Goal: Task Accomplishment & Management: Complete application form

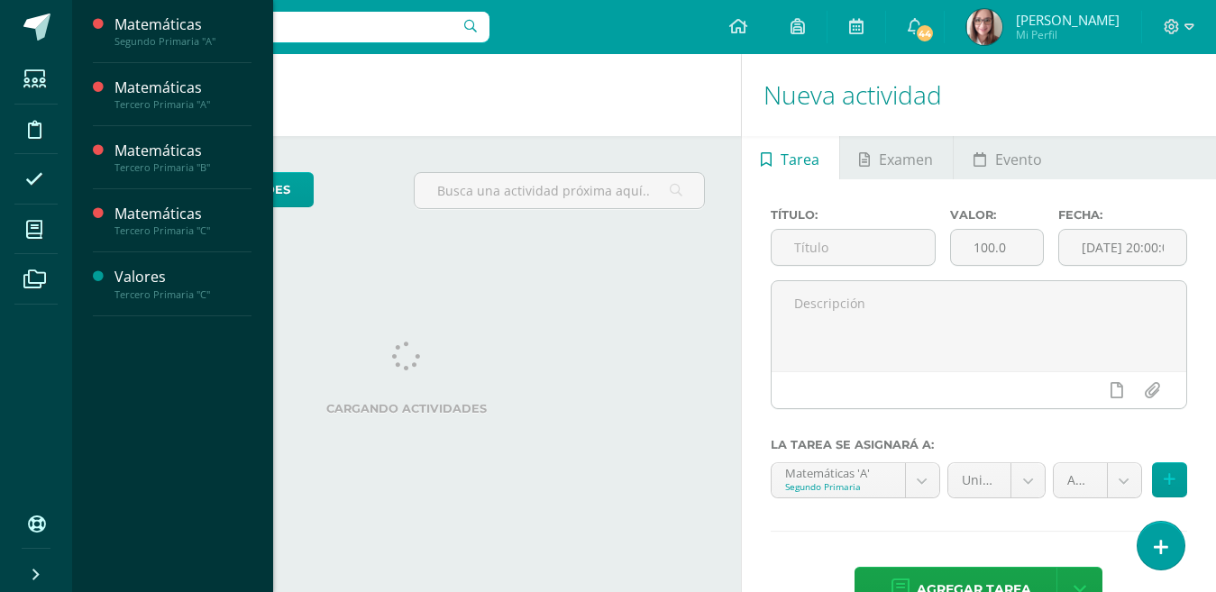
click at [189, 76] on span "Actividades" at bounding box center [168, 72] width 69 height 17
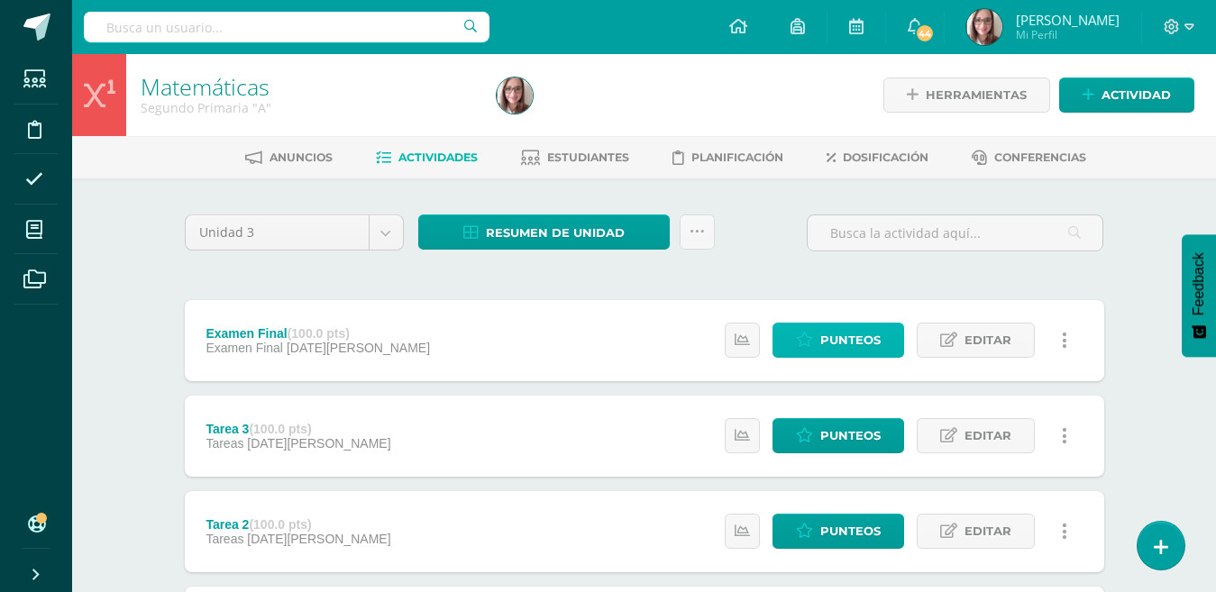
click at [822, 351] on span "Punteos" at bounding box center [850, 340] width 60 height 33
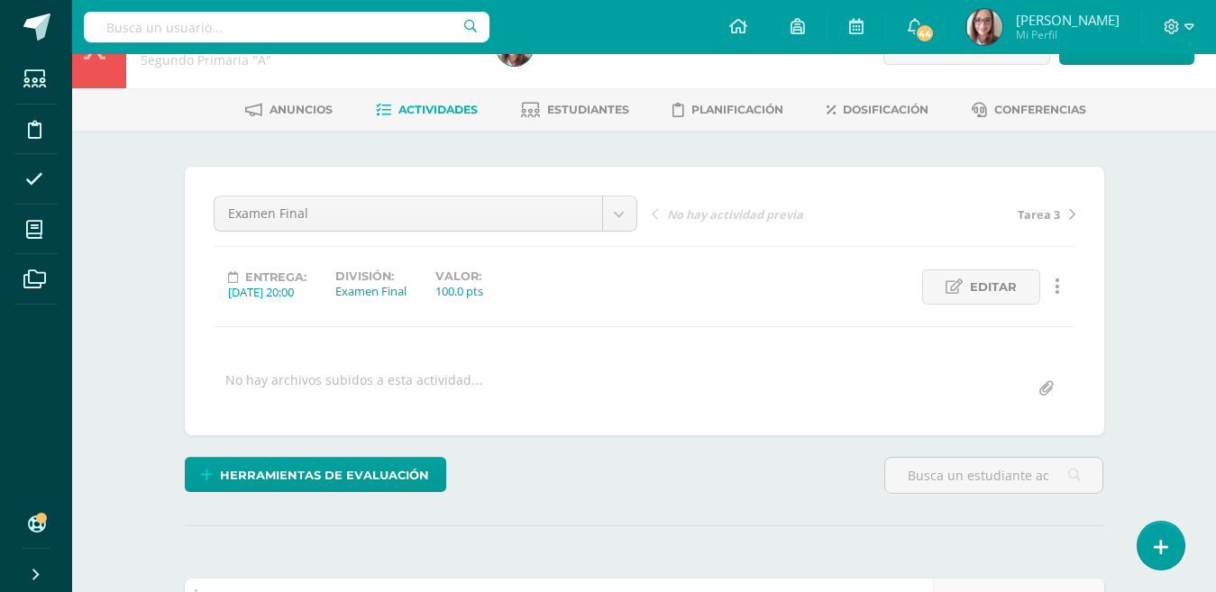
scroll to position [260, 0]
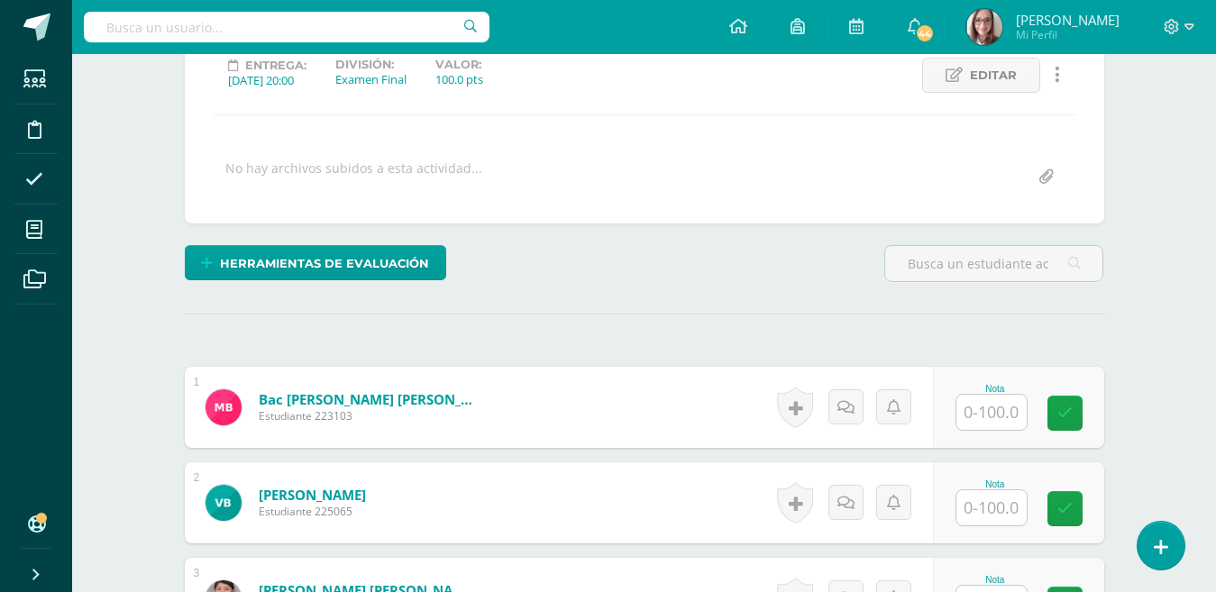
click at [979, 407] on input "text" at bounding box center [991, 412] width 70 height 35
type input "82"
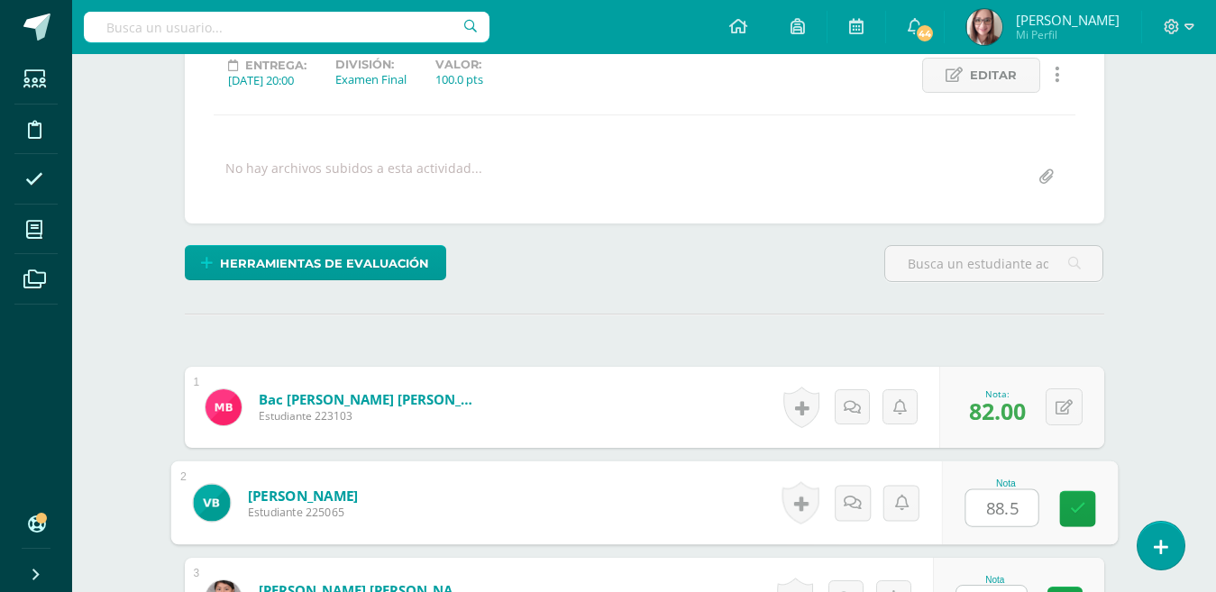
type input "88.5"
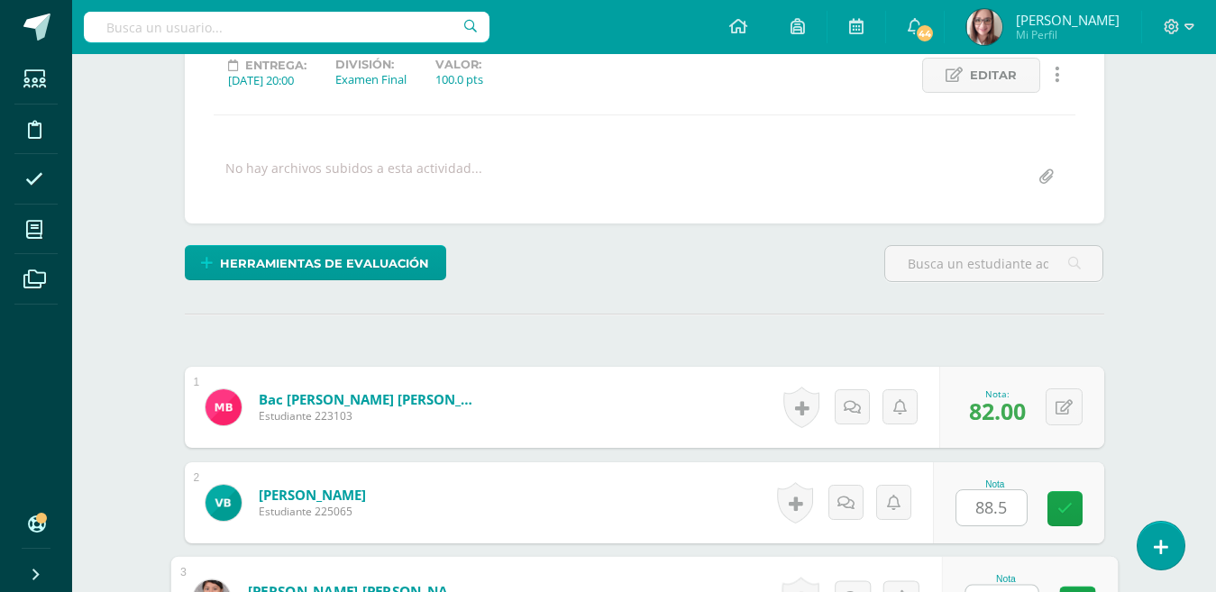
scroll to position [287, 0]
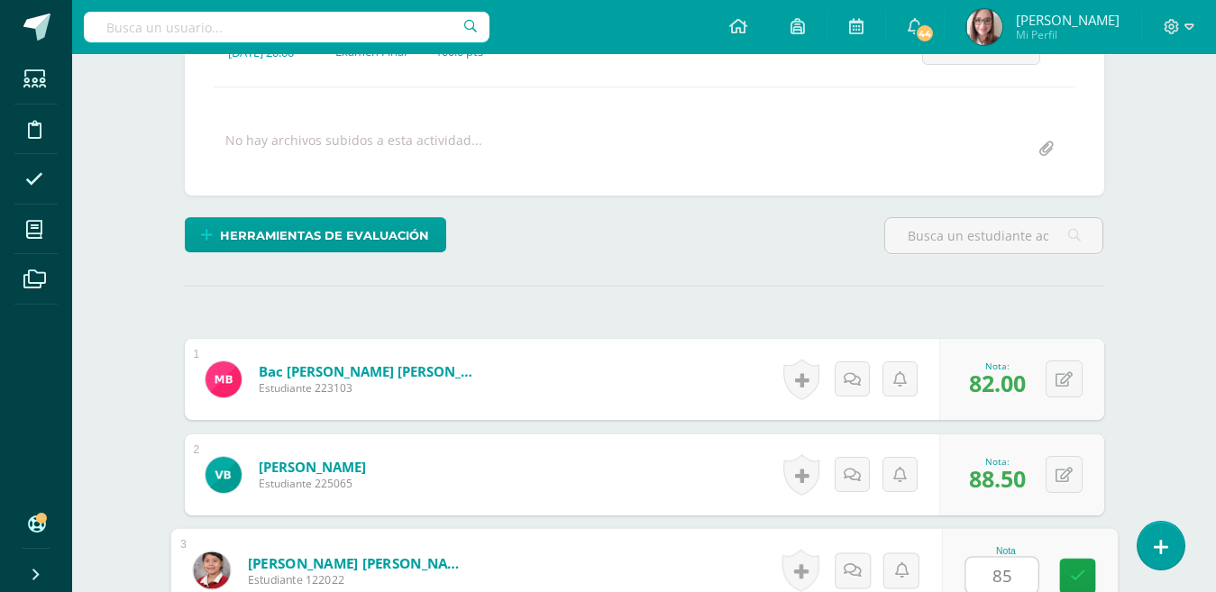
type input "85"
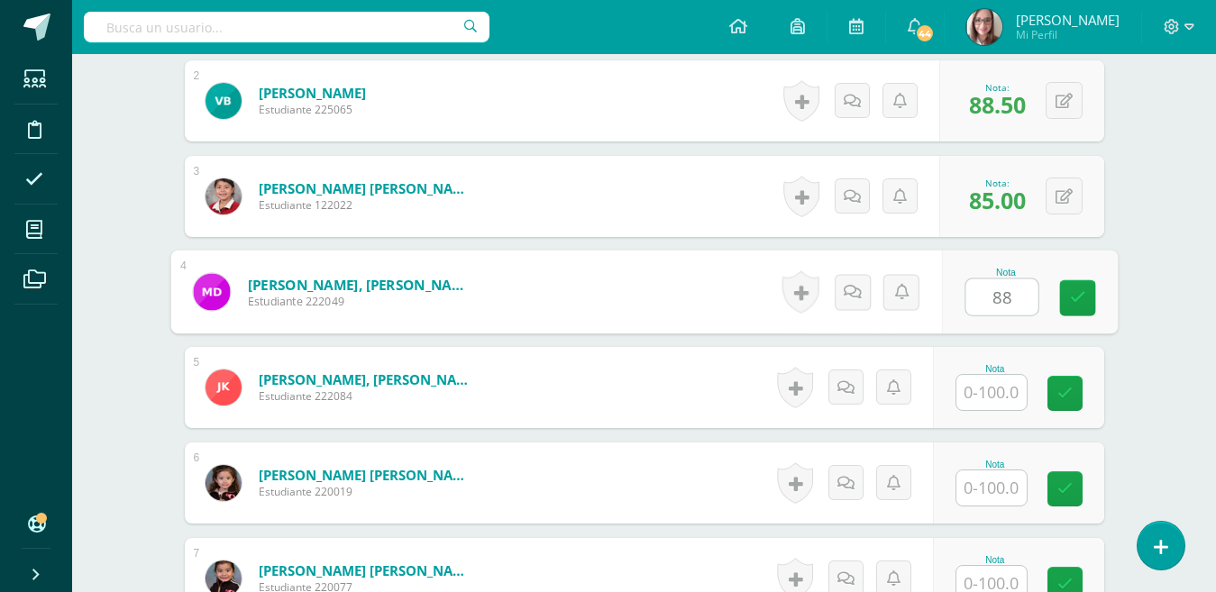
type input "8"
type input "90"
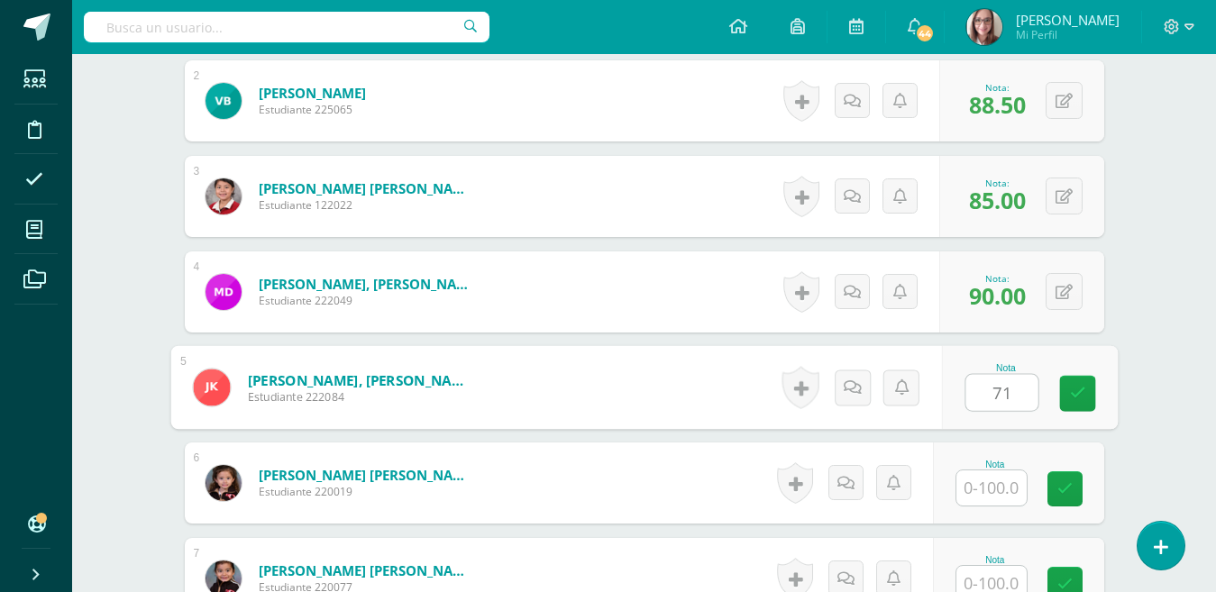
type input "71"
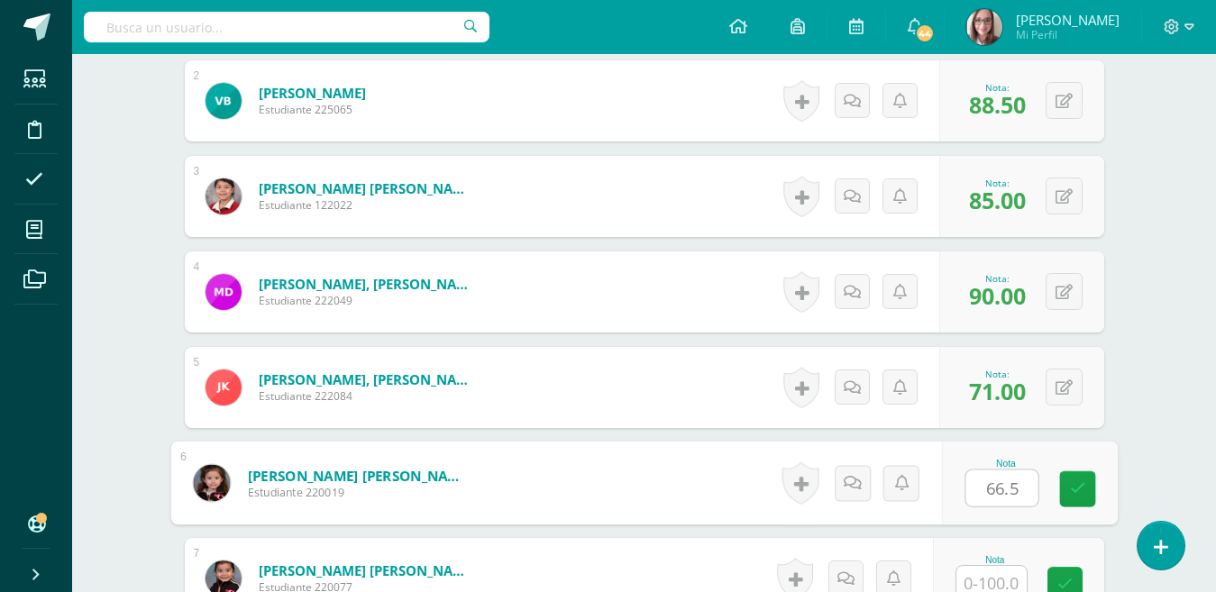
type input "66.5"
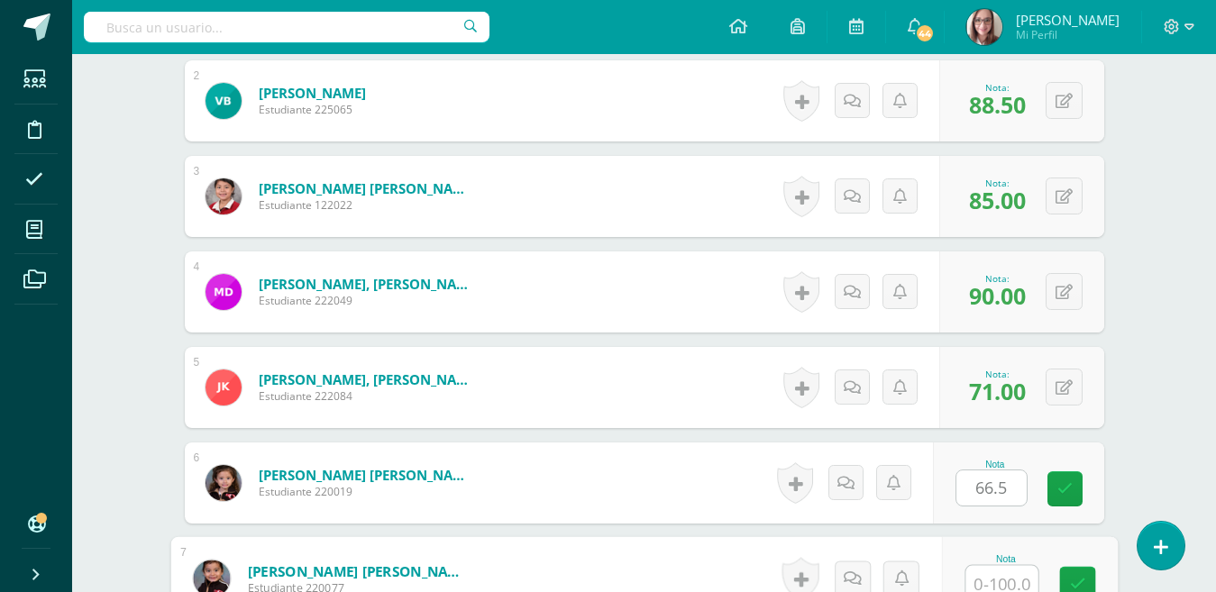
scroll to position [670, 0]
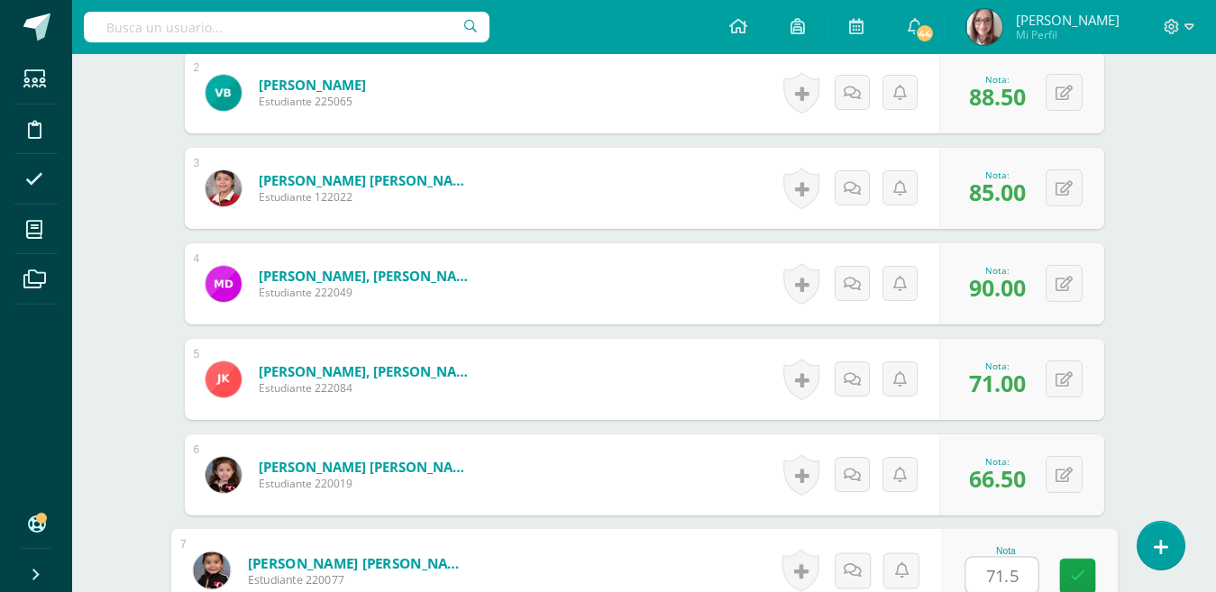
type input "71.5"
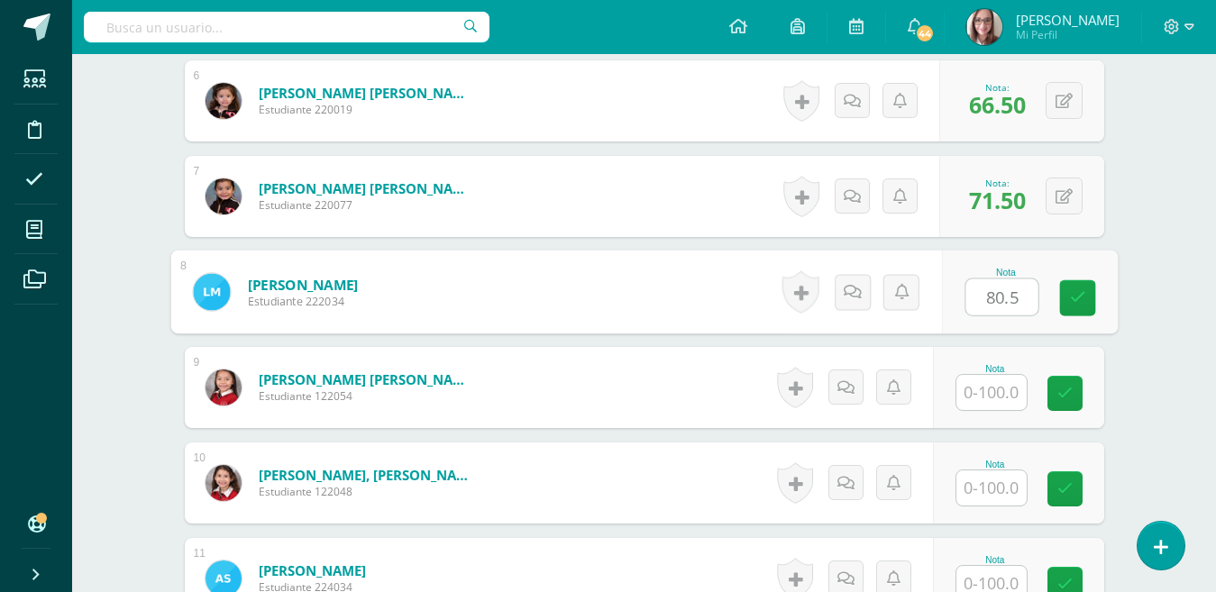
type input "80.5"
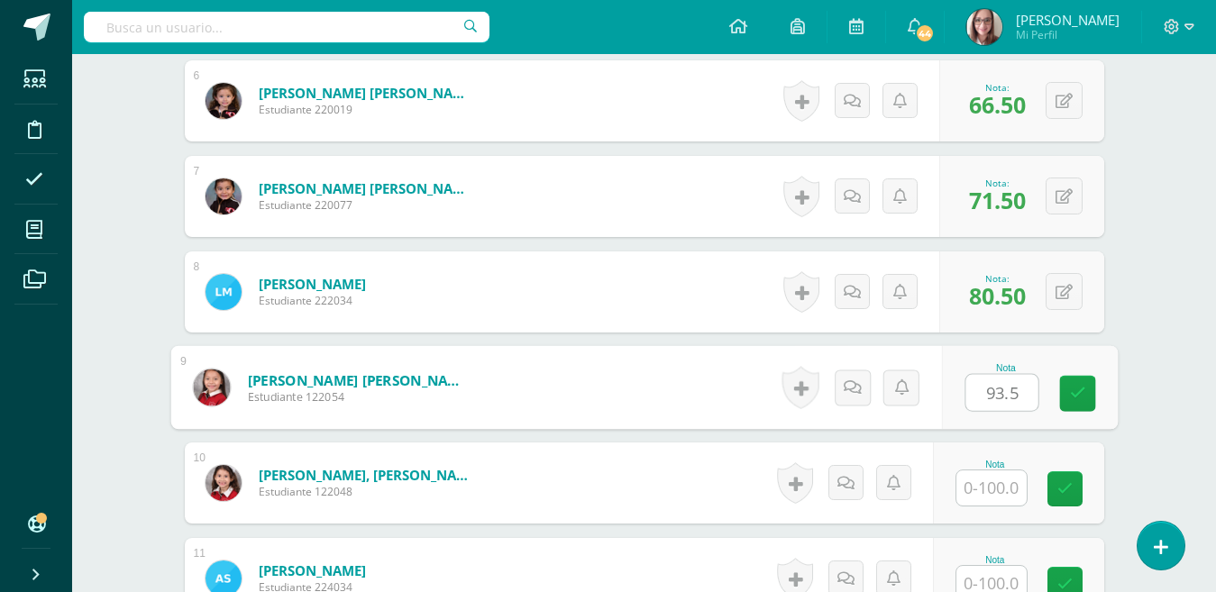
type input "93.5"
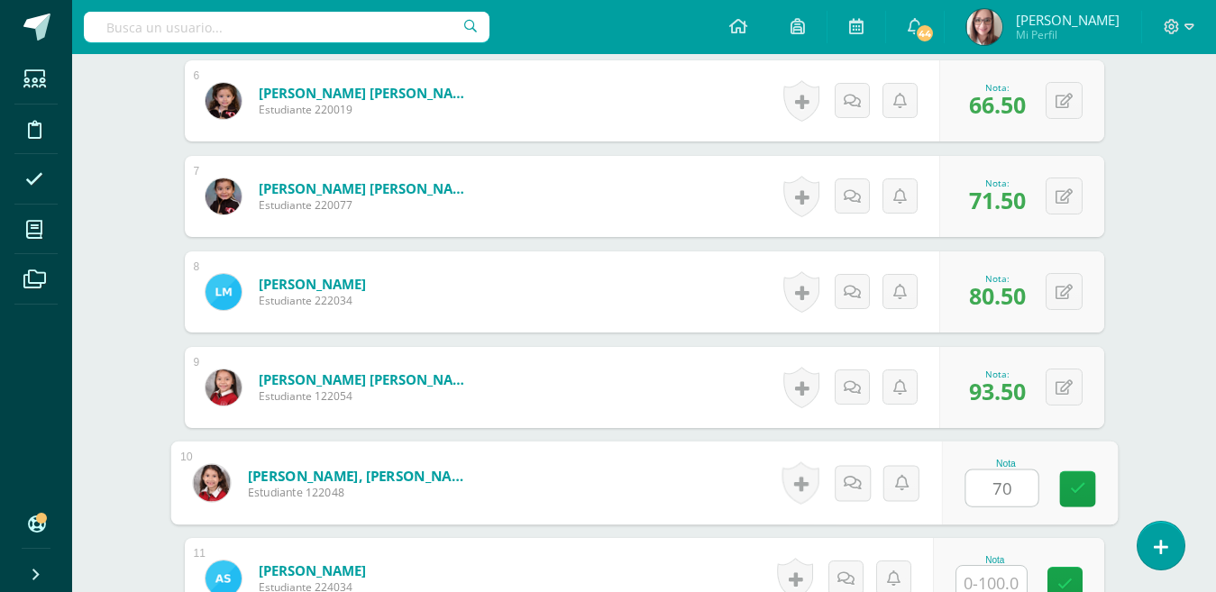
type input "70"
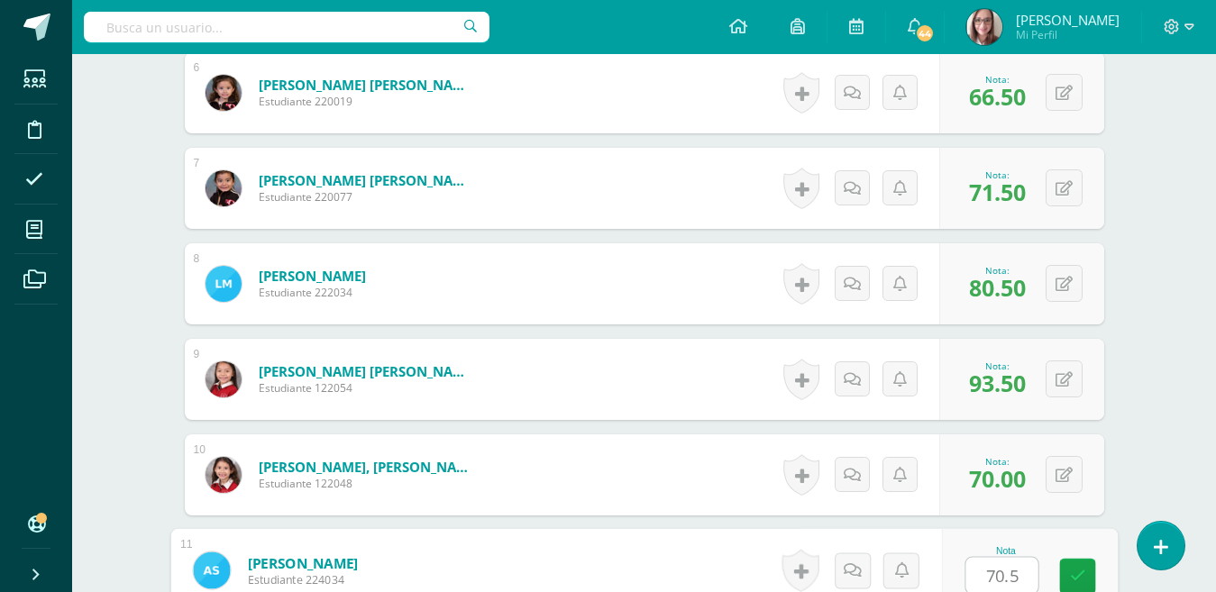
type input "70.5"
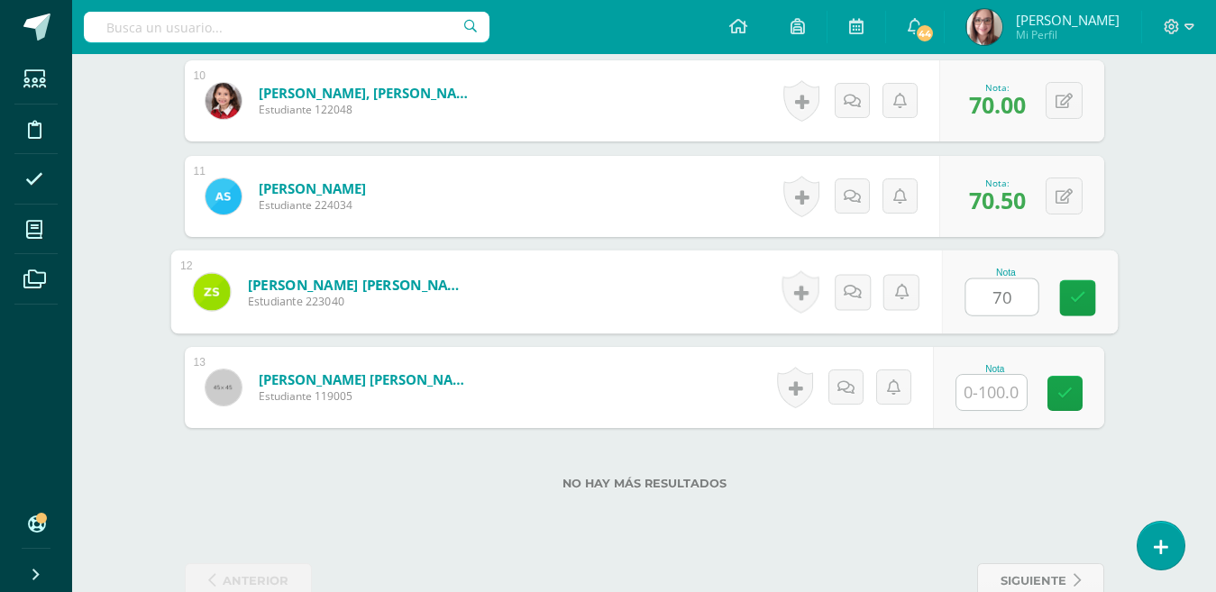
type input "70"
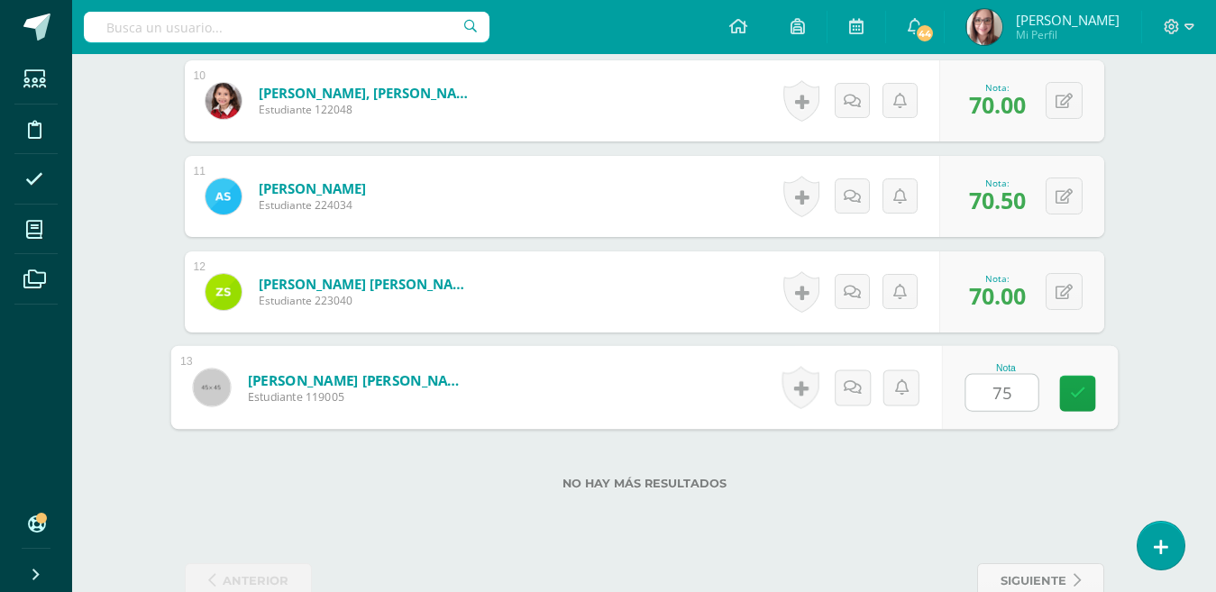
type input "75"
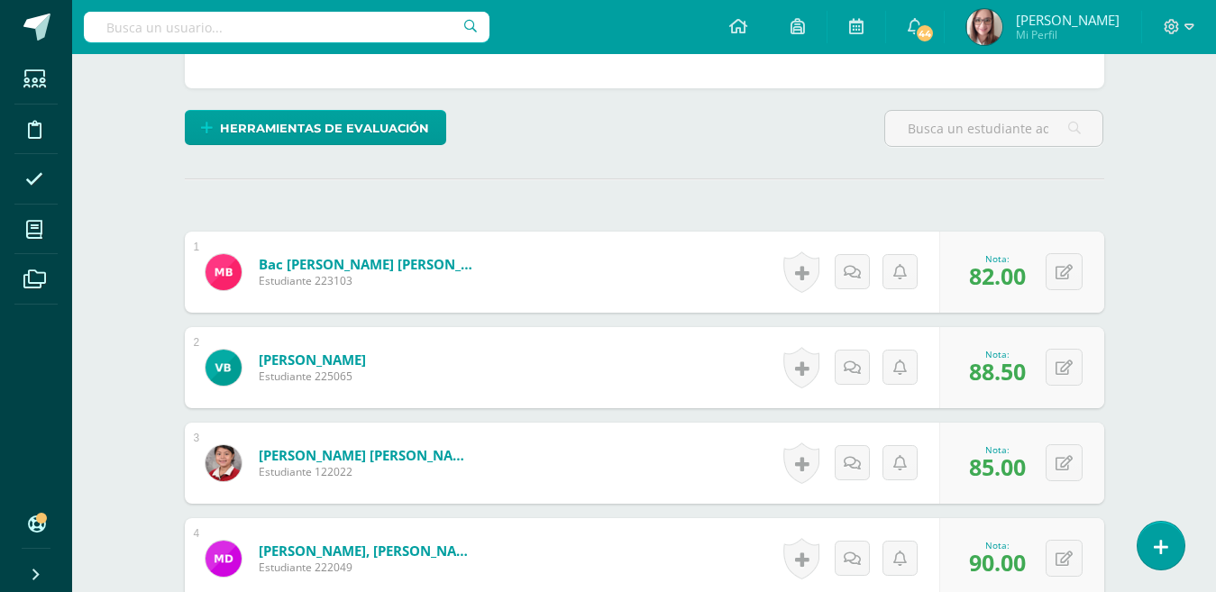
scroll to position [0, 0]
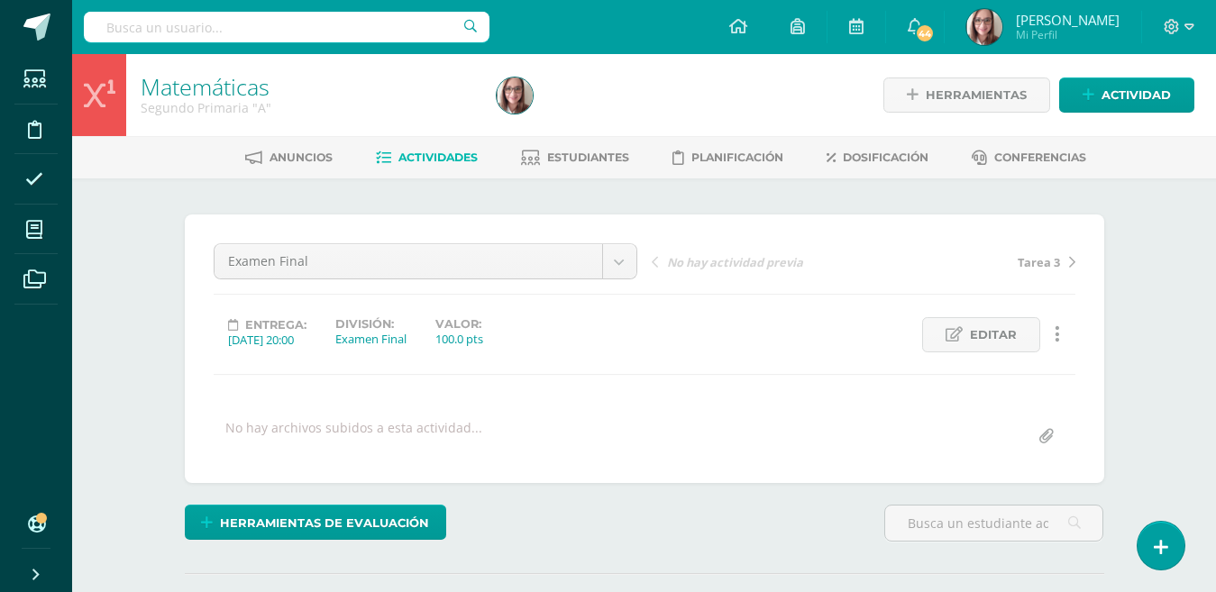
click at [581, 152] on span "Estudiantes" at bounding box center [588, 158] width 82 height 14
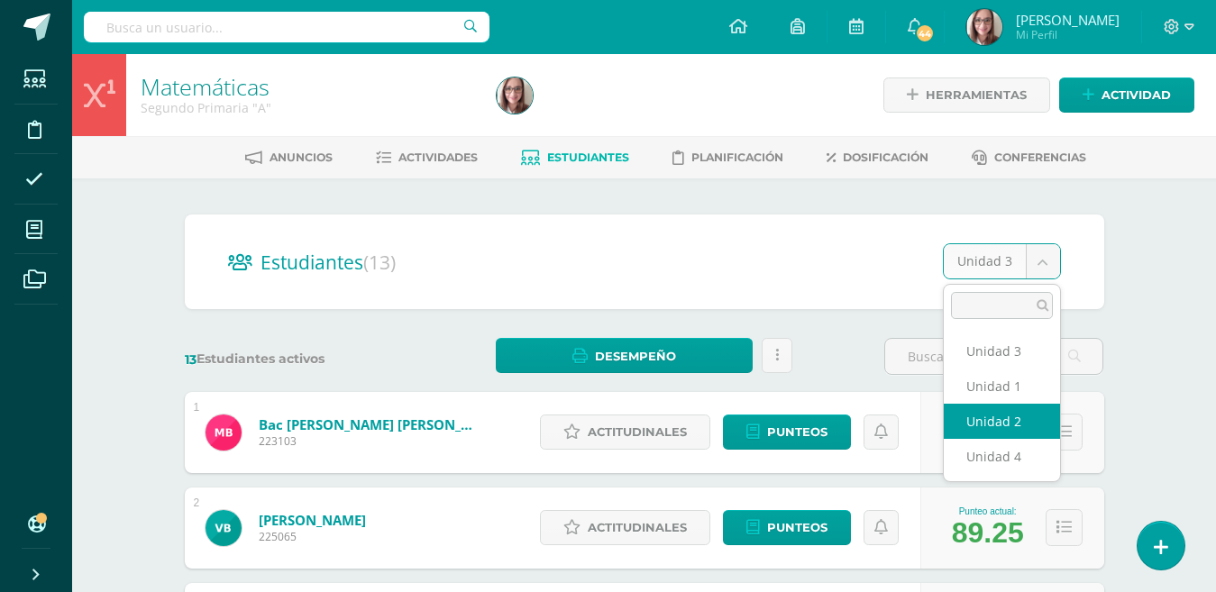
select select "/dashboard/teacher/section/3068/students/?unit=176812"
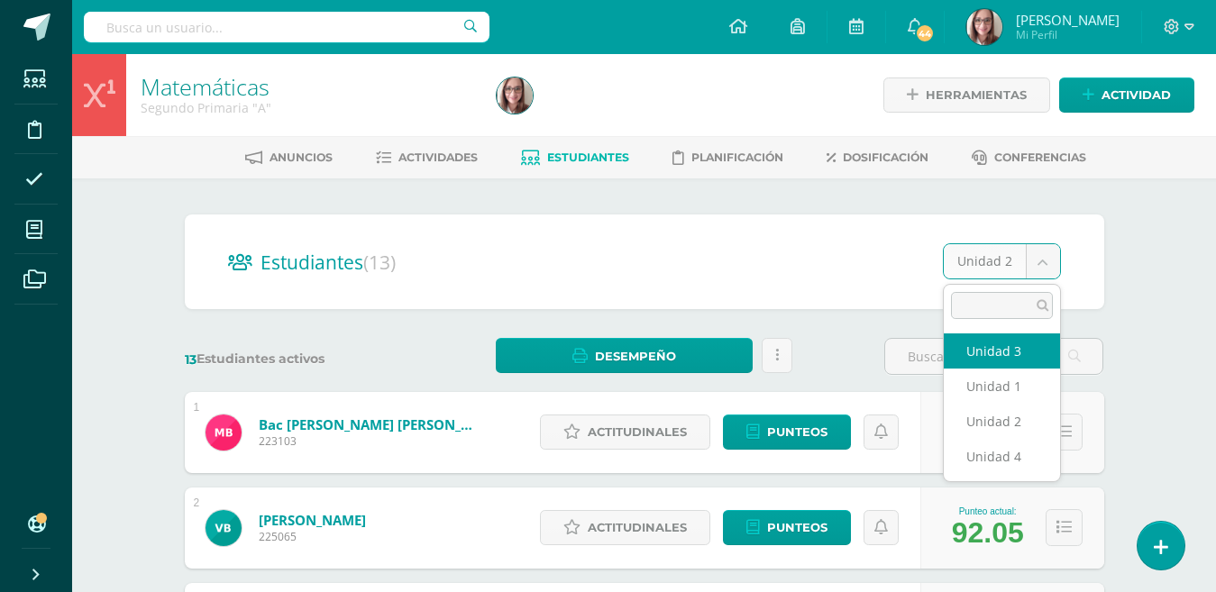
select select "/dashboard/teacher/section/3068/students/?unit=176813"
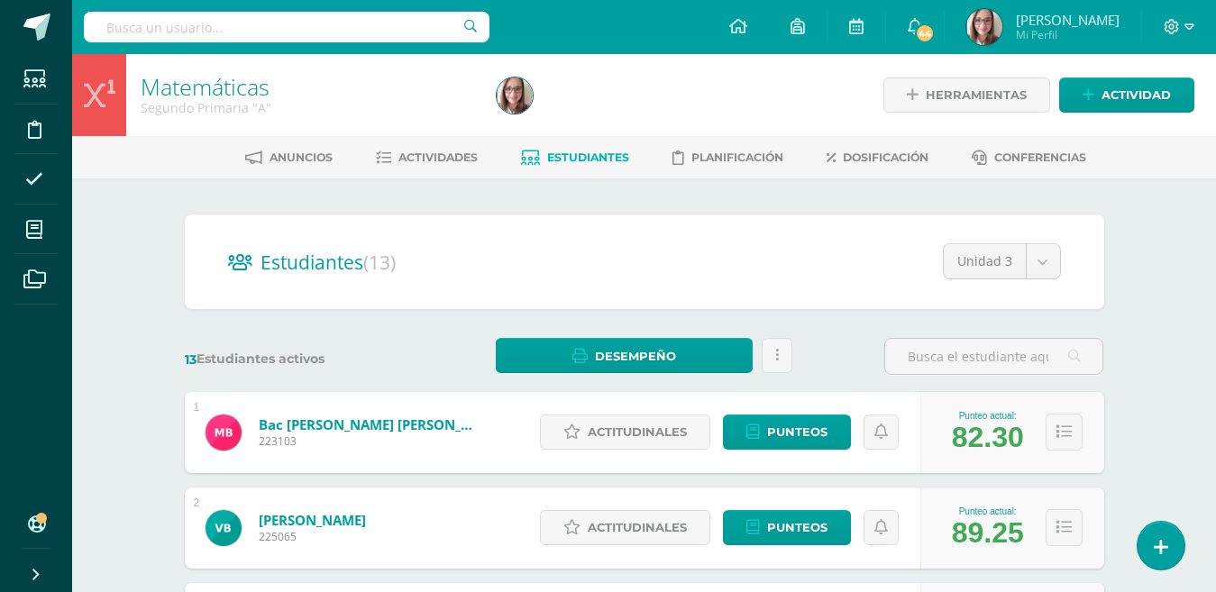
click at [824, 421] on span "Punteos" at bounding box center [797, 431] width 60 height 33
click at [210, 346] on div "13 Estudiantes activos" at bounding box center [294, 356] width 233 height 37
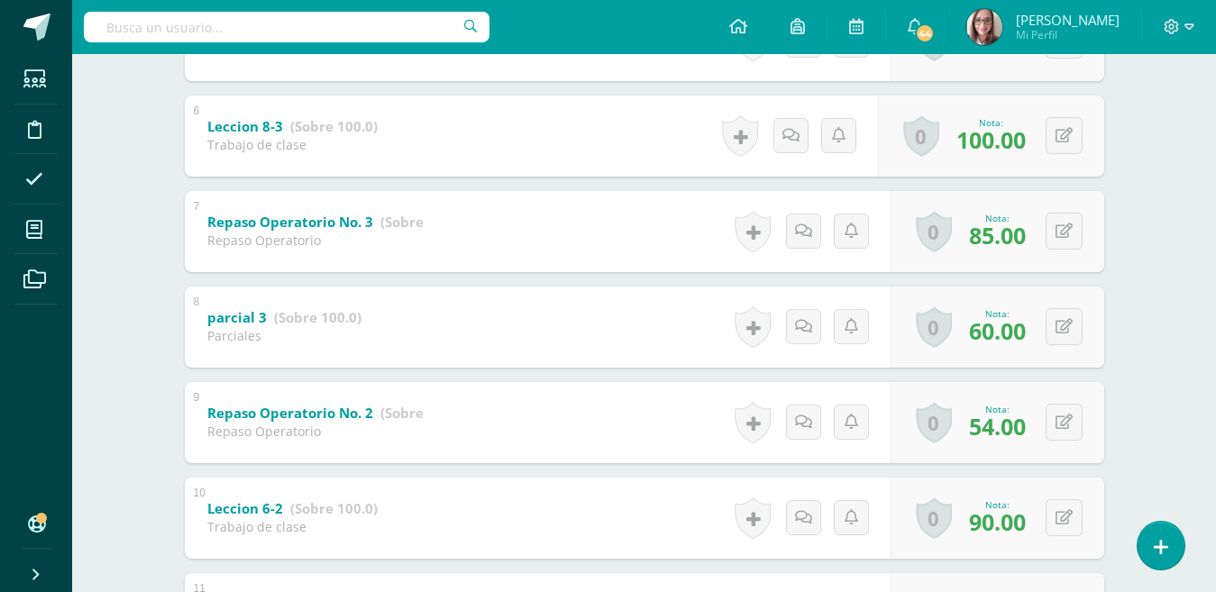
scroll to position [841, 0]
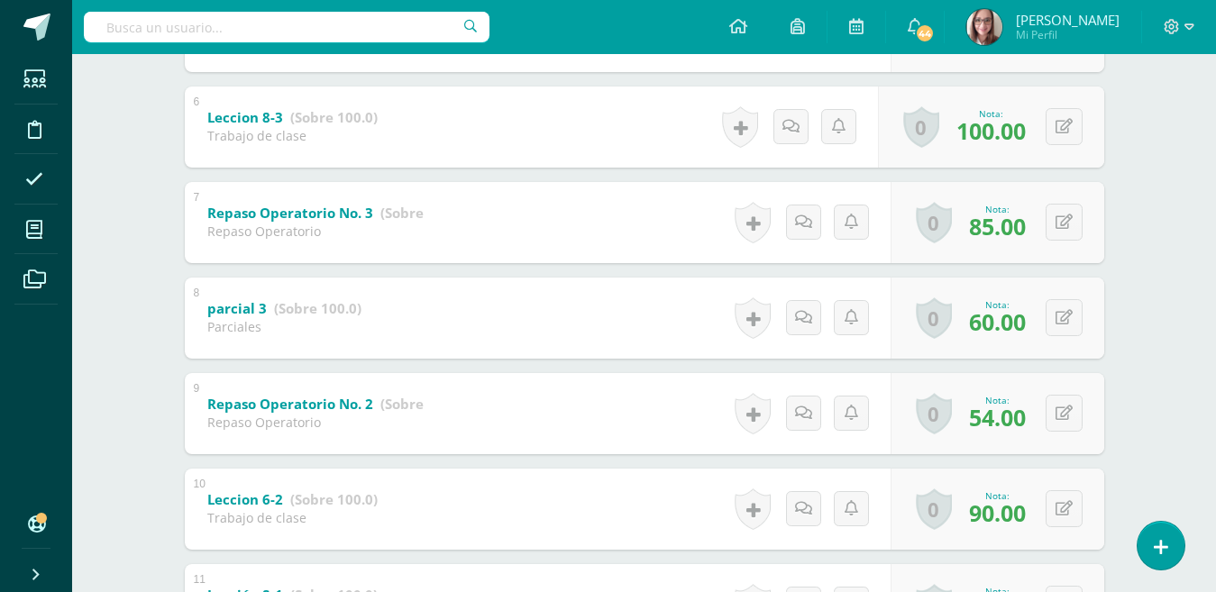
drag, startPoint x: 1215, startPoint y: 309, endPoint x: 1216, endPoint y: 327, distance: 18.0
click at [1215, 327] on html "Estudiantes Disciplina Asistencia Mis cursos Archivos Soporte Ayuda Reportar un…" at bounding box center [608, 201] width 1216 height 2084
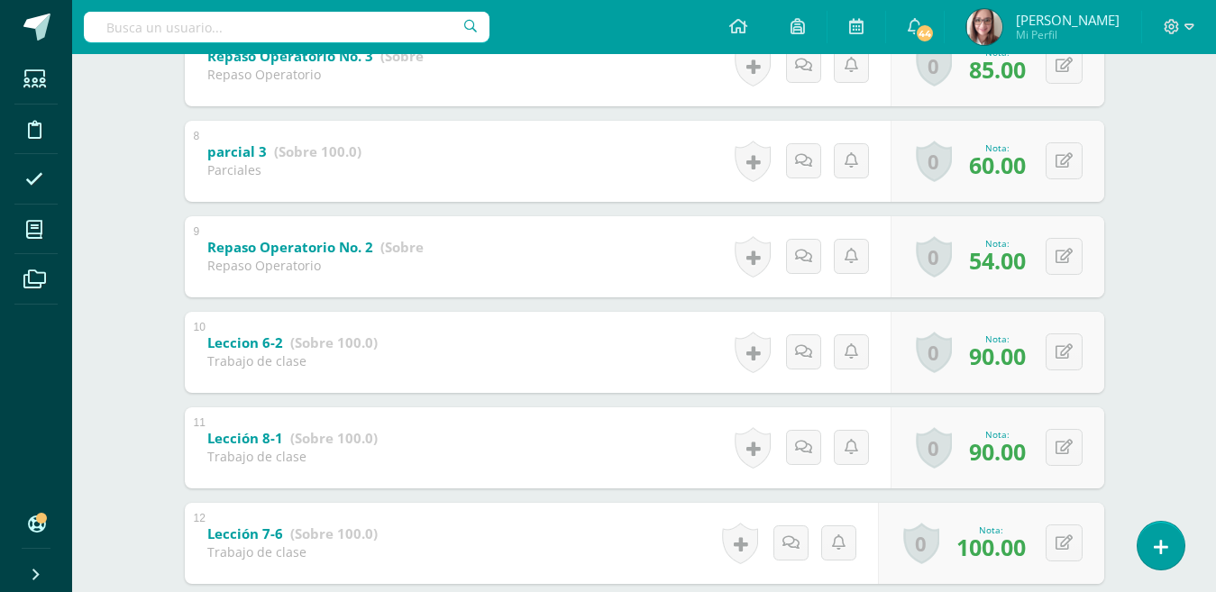
scroll to position [1001, 0]
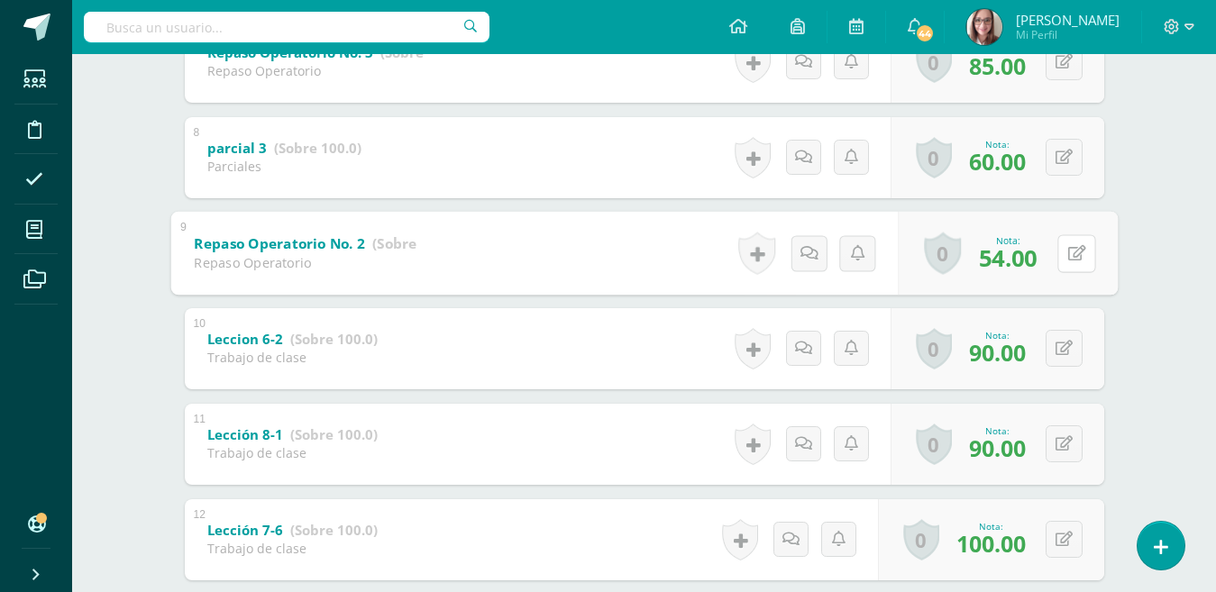
click at [1068, 240] on button at bounding box center [1076, 253] width 38 height 38
type input "75"
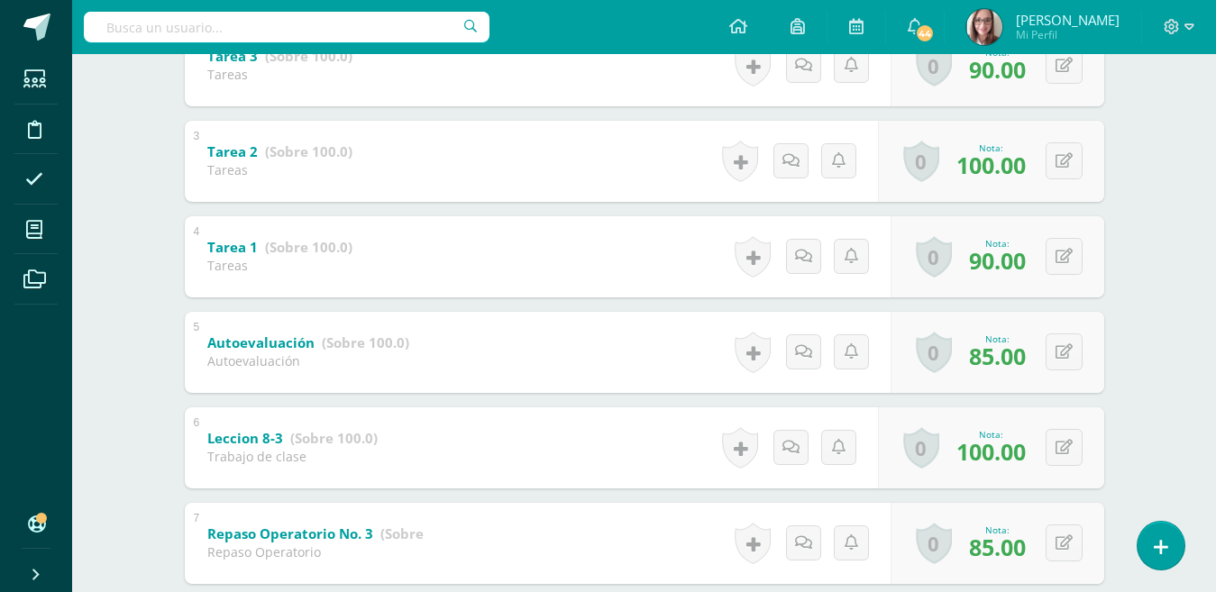
scroll to position [419, 0]
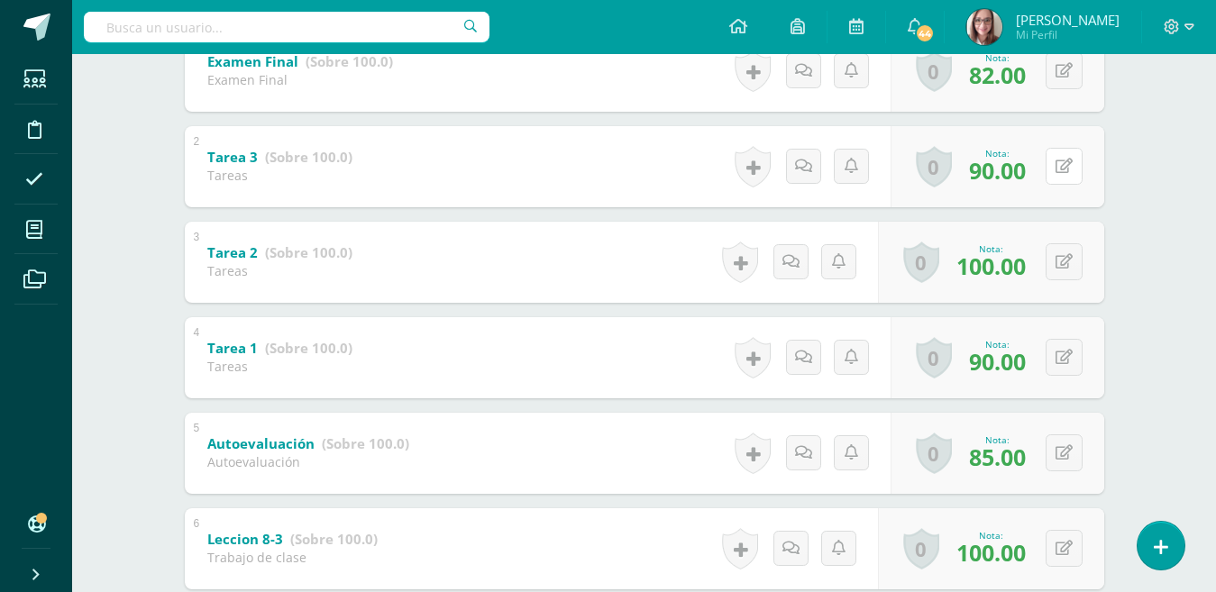
click at [1079, 169] on button at bounding box center [1063, 166] width 37 height 37
type input "95"
